Goal: Task Accomplishment & Management: Complete application form

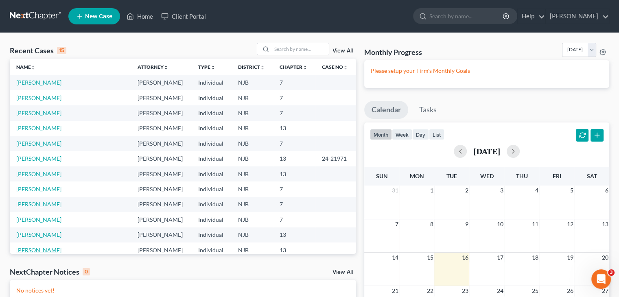
click at [46, 250] on link "[PERSON_NAME]" at bounding box center [38, 250] width 45 height 7
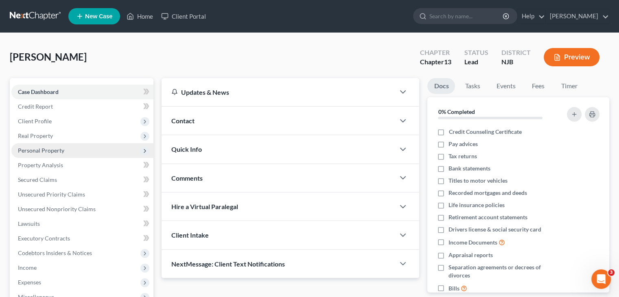
click at [66, 149] on span "Personal Property" at bounding box center [82, 150] width 142 height 15
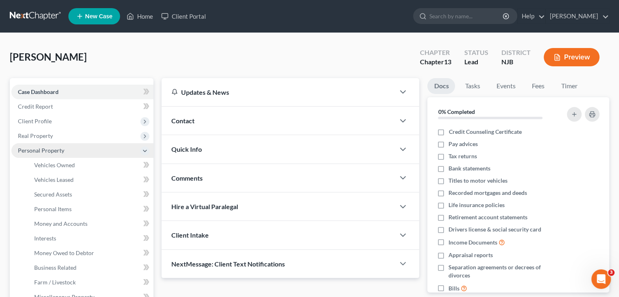
click at [72, 145] on span "Personal Property" at bounding box center [82, 150] width 142 height 15
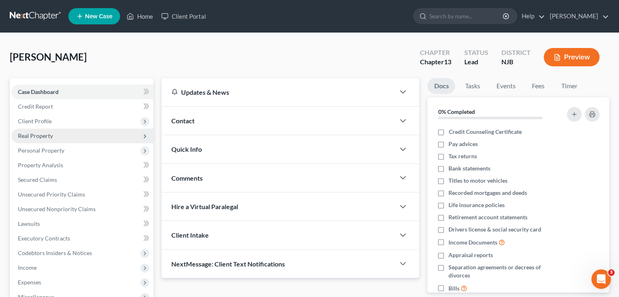
click at [58, 135] on span "Real Property" at bounding box center [82, 136] width 142 height 15
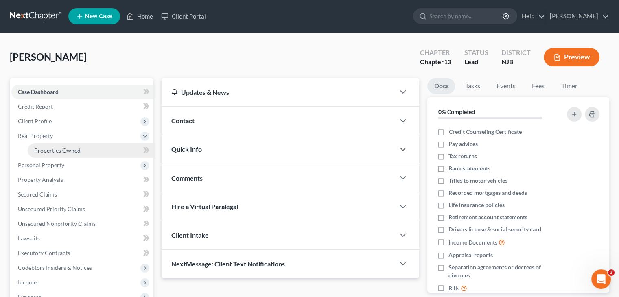
click at [80, 151] on link "Properties Owned" at bounding box center [91, 150] width 126 height 15
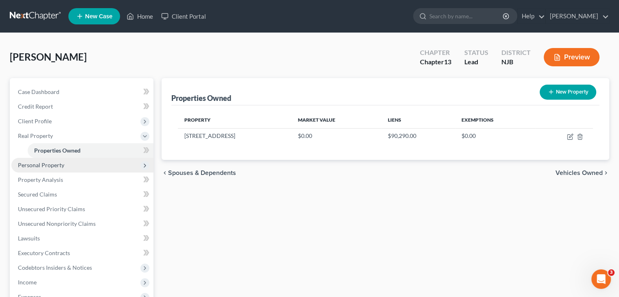
click at [107, 163] on span "Personal Property" at bounding box center [82, 165] width 142 height 15
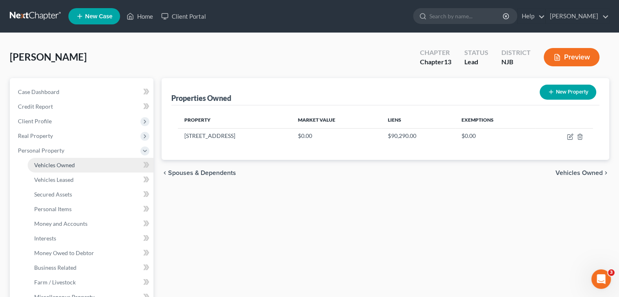
click at [106, 163] on link "Vehicles Owned" at bounding box center [91, 165] width 126 height 15
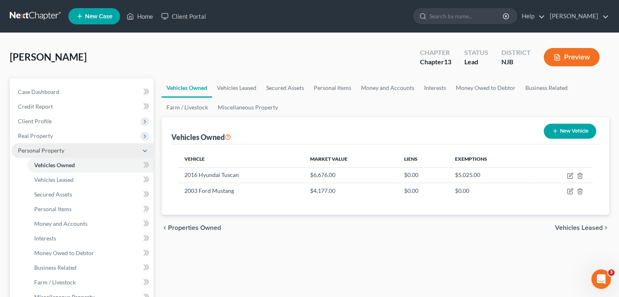
click at [141, 150] on icon at bounding box center [144, 151] width 9 height 9
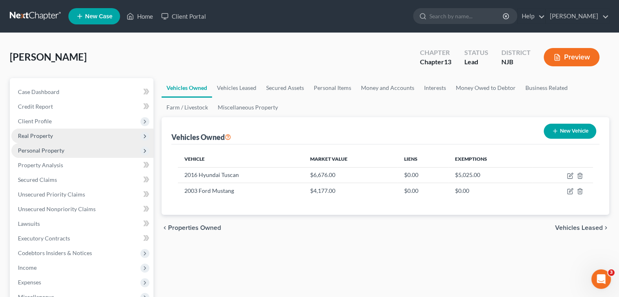
click at [134, 136] on span "Real Property" at bounding box center [82, 136] width 142 height 15
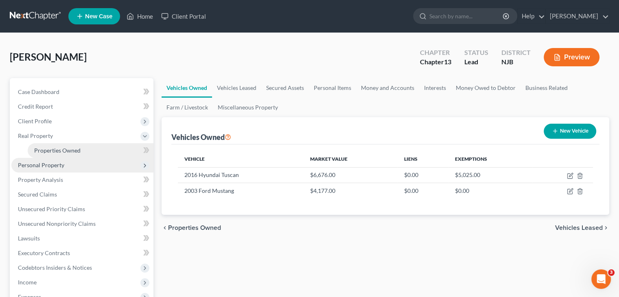
click at [95, 154] on link "Properties Owned" at bounding box center [91, 150] width 126 height 15
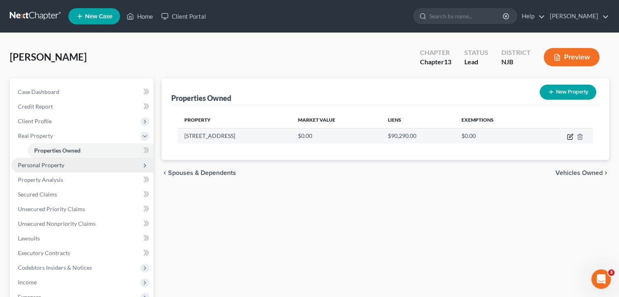
click at [571, 135] on icon "button" at bounding box center [570, 137] width 7 height 7
select select "33"
select select "5"
select select "0"
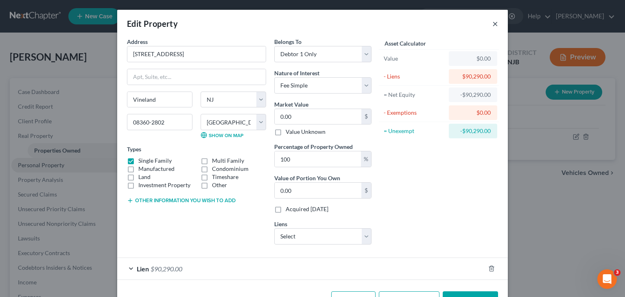
click at [493, 28] on button "×" at bounding box center [496, 24] width 6 height 10
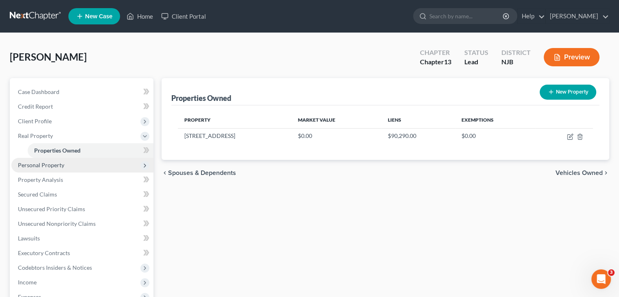
click at [373, 209] on div "Properties Owned New Property Property Market Value Liens Exemptions [STREET_AD…" at bounding box center [386, 254] width 456 height 353
click at [84, 164] on span "Personal Property" at bounding box center [82, 165] width 142 height 15
